Goal: Navigation & Orientation: Find specific page/section

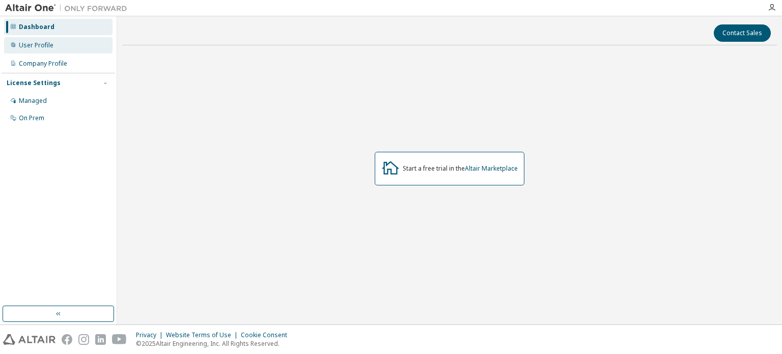
click at [43, 41] on div "User Profile" at bounding box center [36, 45] width 35 height 8
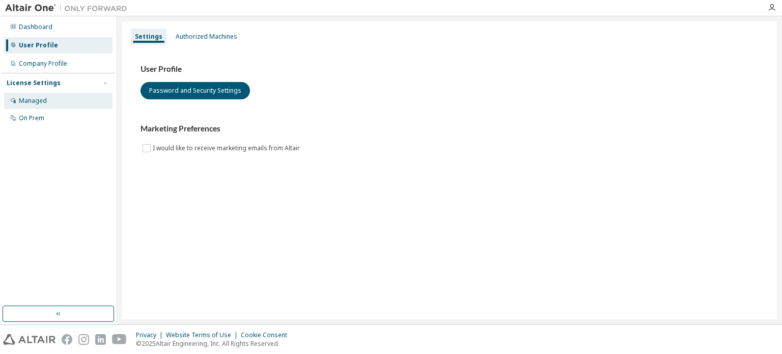
click at [37, 97] on div "Managed" at bounding box center [33, 101] width 28 height 8
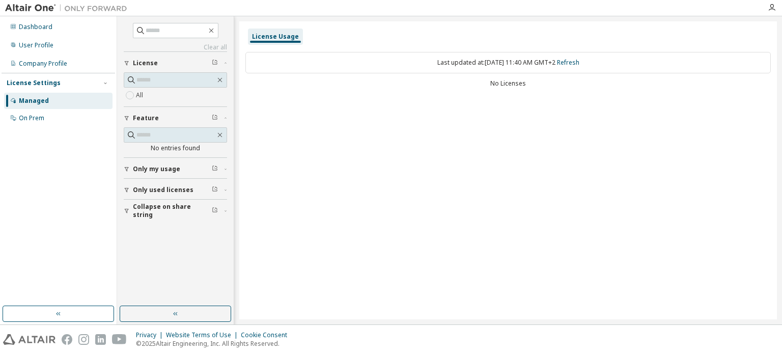
click at [45, 8] on img at bounding box center [68, 8] width 127 height 10
click at [771, 8] on icon "button" at bounding box center [772, 8] width 8 height 8
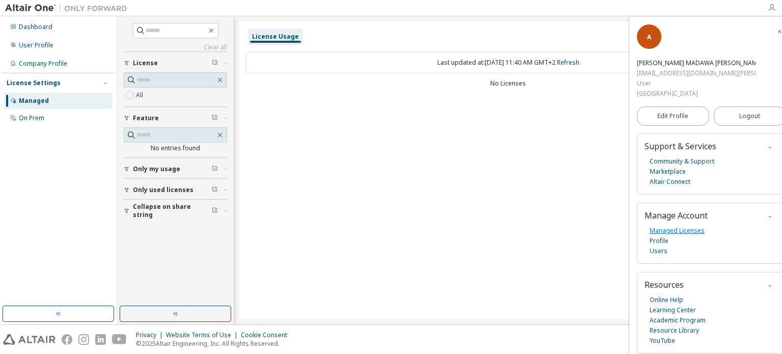
click at [686, 228] on link "Managed Licenses" at bounding box center [677, 231] width 55 height 10
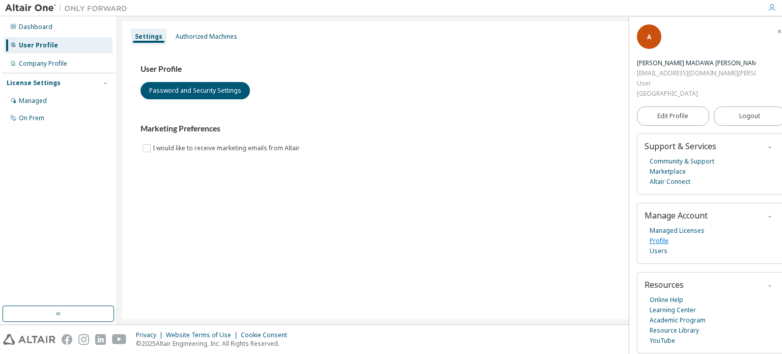
click at [654, 239] on link "Profile" at bounding box center [659, 241] width 19 height 10
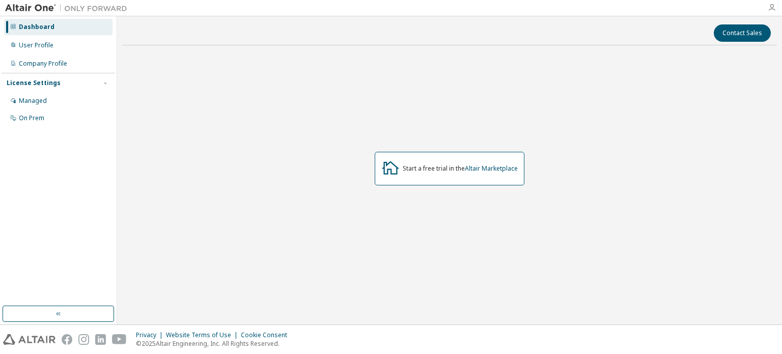
click at [775, 10] on icon "button" at bounding box center [772, 8] width 8 height 8
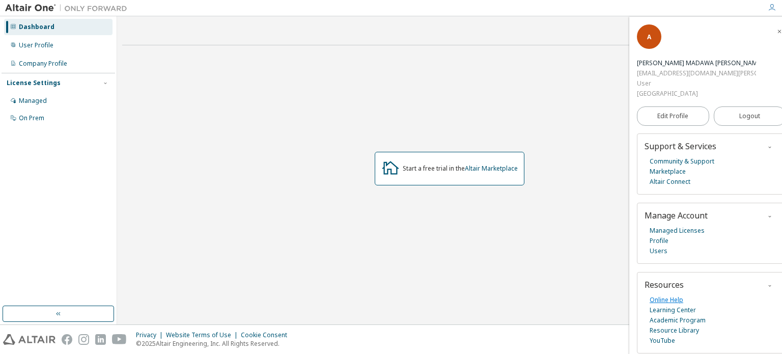
click at [674, 295] on link "Online Help" at bounding box center [667, 300] width 34 height 10
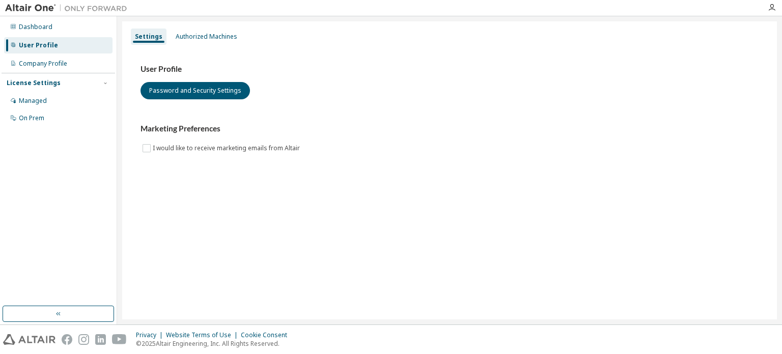
click at [778, 9] on div at bounding box center [772, 8] width 20 height 8
click at [775, 8] on icon "button" at bounding box center [772, 8] width 8 height 8
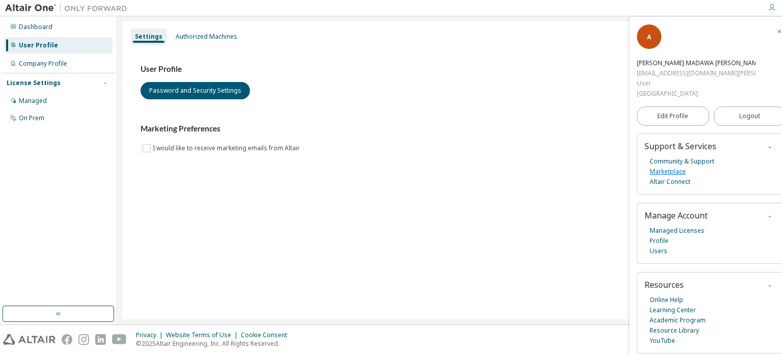
click at [675, 172] on link "Marketplace" at bounding box center [668, 171] width 36 height 10
